Goal: Task Accomplishment & Management: Manage account settings

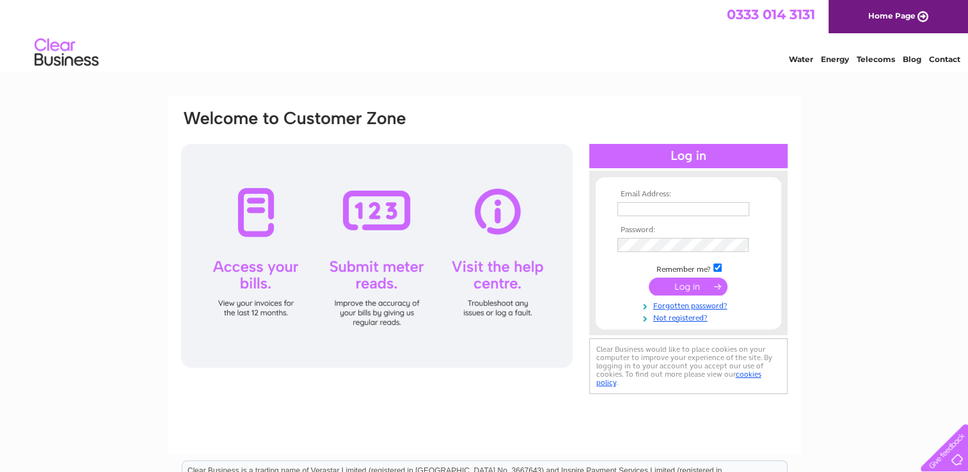
click at [630, 209] on input "text" at bounding box center [683, 209] width 132 height 14
type input "robson.melanie@yahoo.co.uk"
click at [696, 283] on input "submit" at bounding box center [688, 287] width 79 height 18
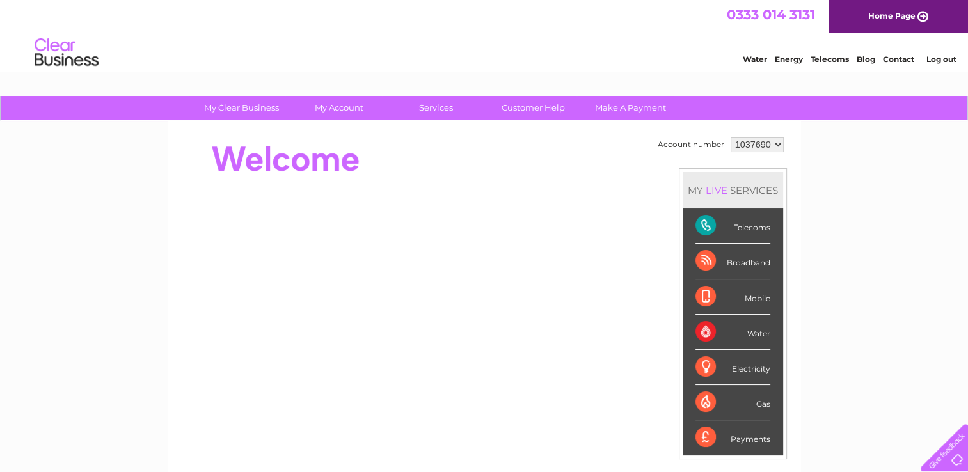
click at [751, 141] on select "1037690" at bounding box center [756, 144] width 53 height 15
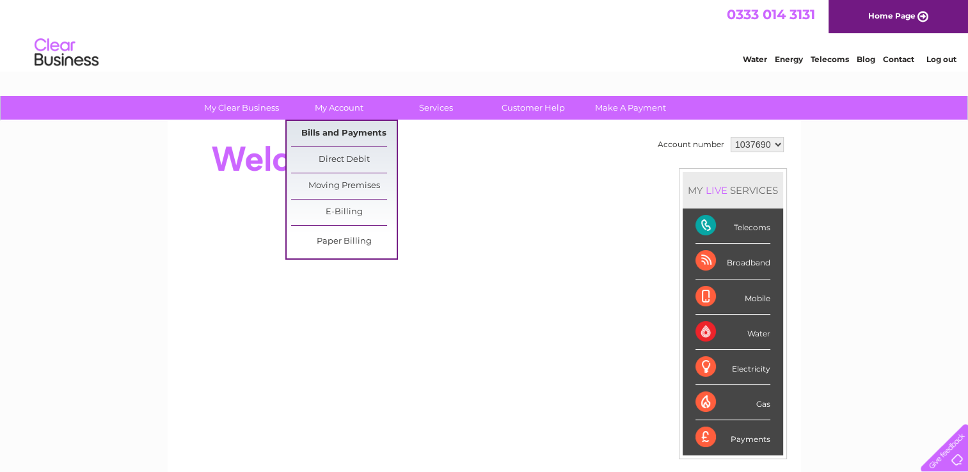
click at [340, 127] on link "Bills and Payments" at bounding box center [344, 134] width 106 height 26
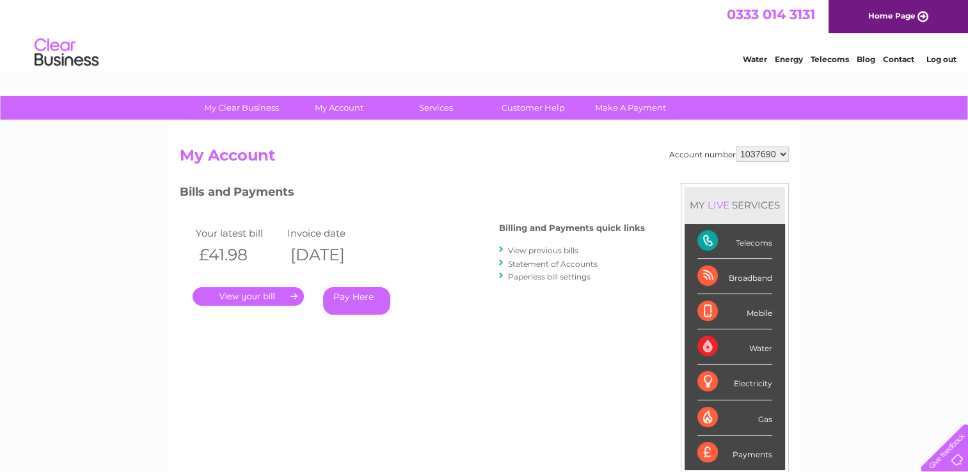
click at [261, 297] on link "." at bounding box center [248, 296] width 111 height 19
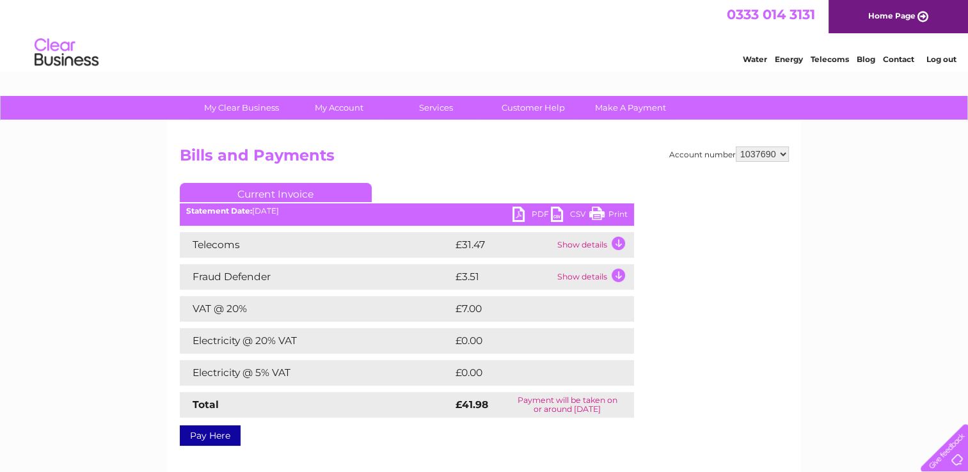
click at [261, 297] on td "VAT @ 20%" at bounding box center [316, 309] width 272 height 26
click at [525, 210] on link "PDF" at bounding box center [531, 216] width 38 height 19
click at [947, 59] on link "Log out" at bounding box center [941, 59] width 30 height 10
